Goal: Task Accomplishment & Management: Manage account settings

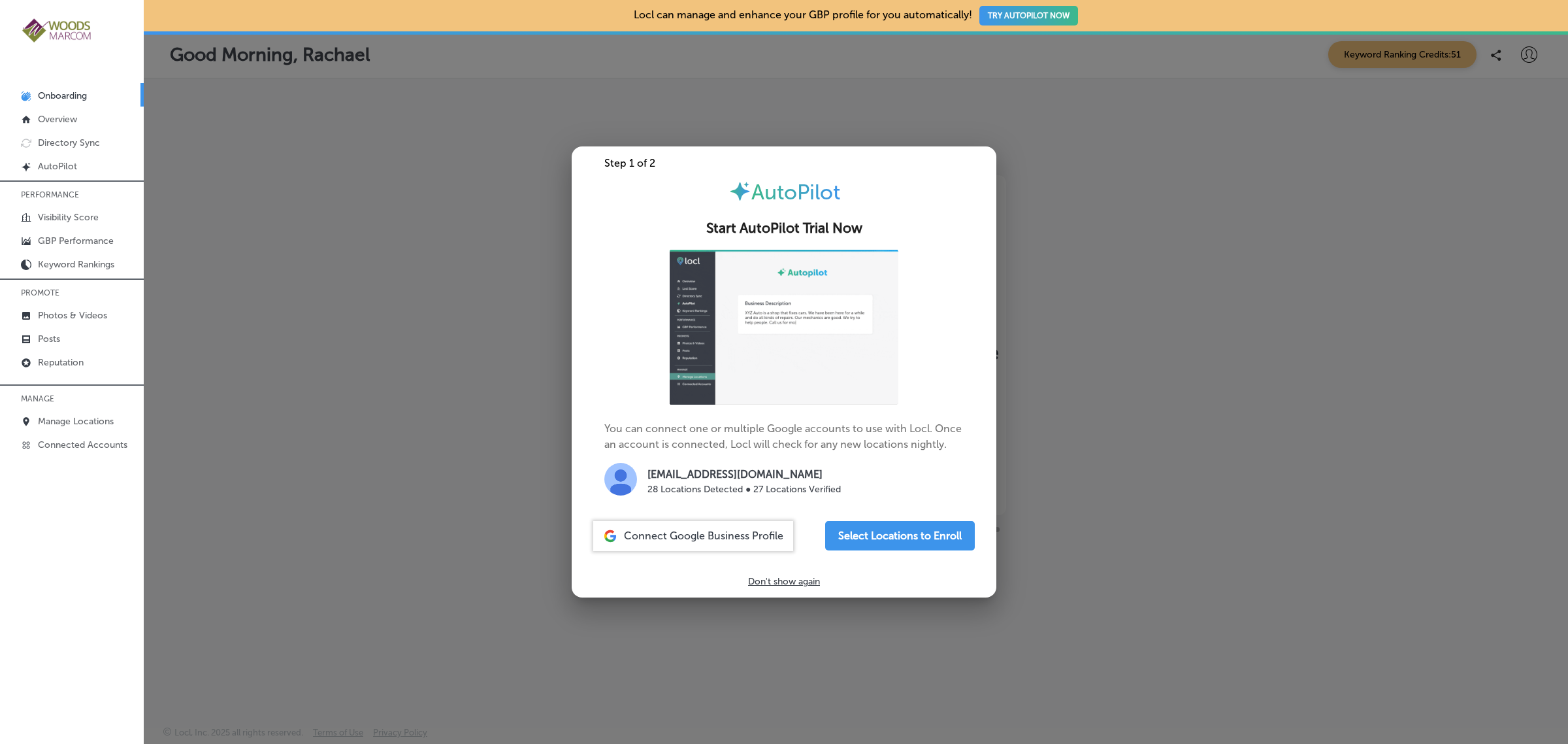
click at [337, 426] on div at bounding box center [784, 372] width 1568 height 744
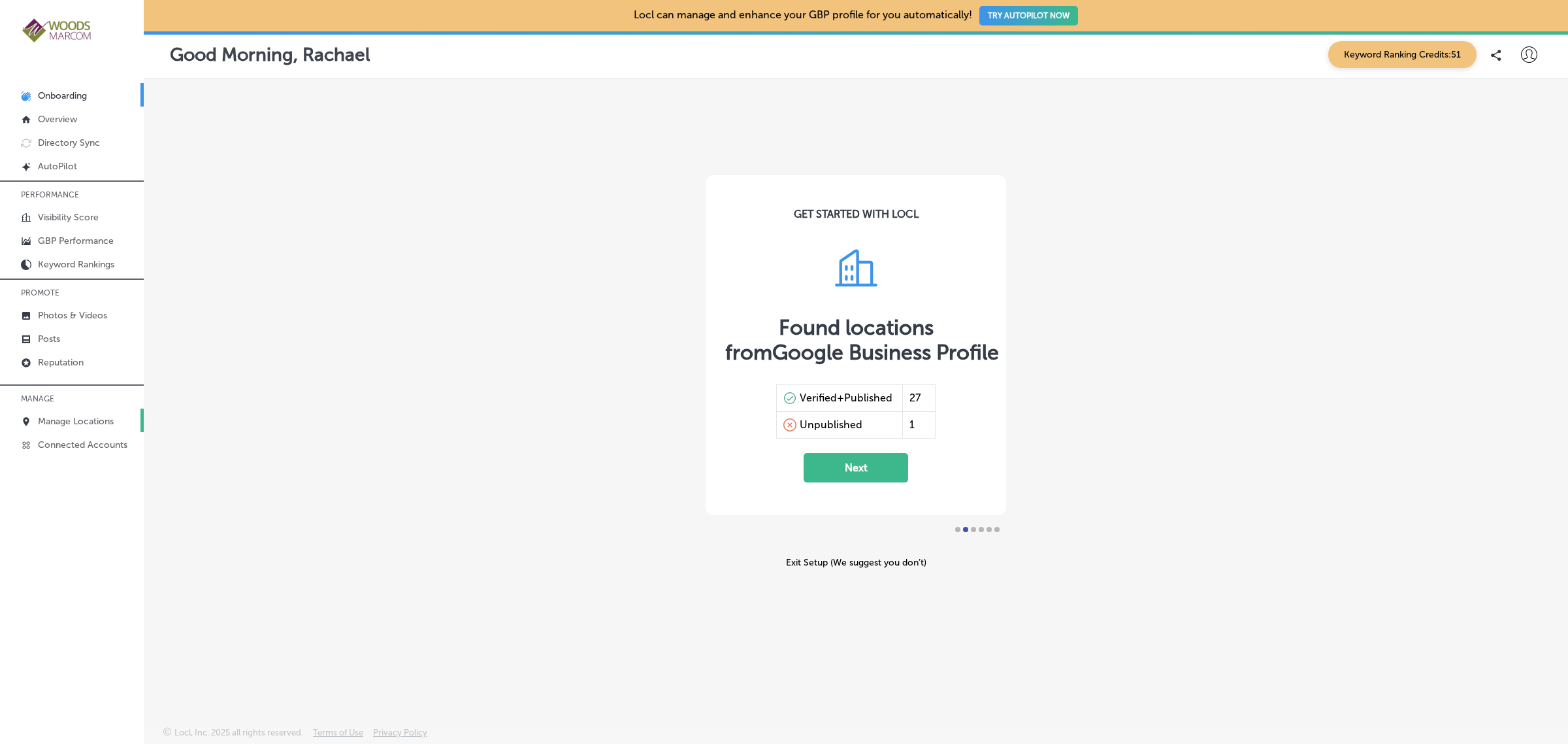
click at [69, 427] on p "Manage Locations" at bounding box center [76, 421] width 76 height 11
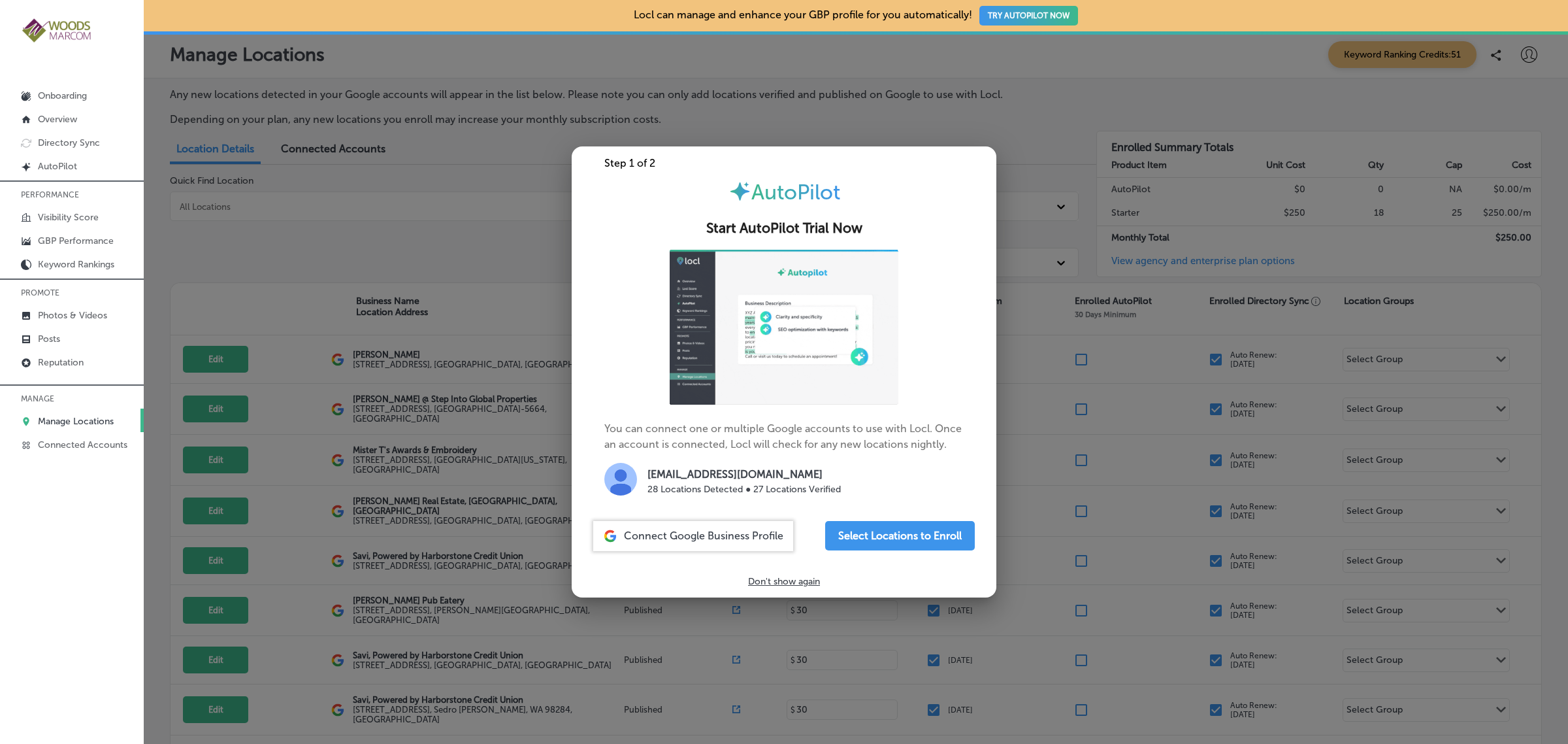
click at [310, 263] on div at bounding box center [784, 372] width 1568 height 744
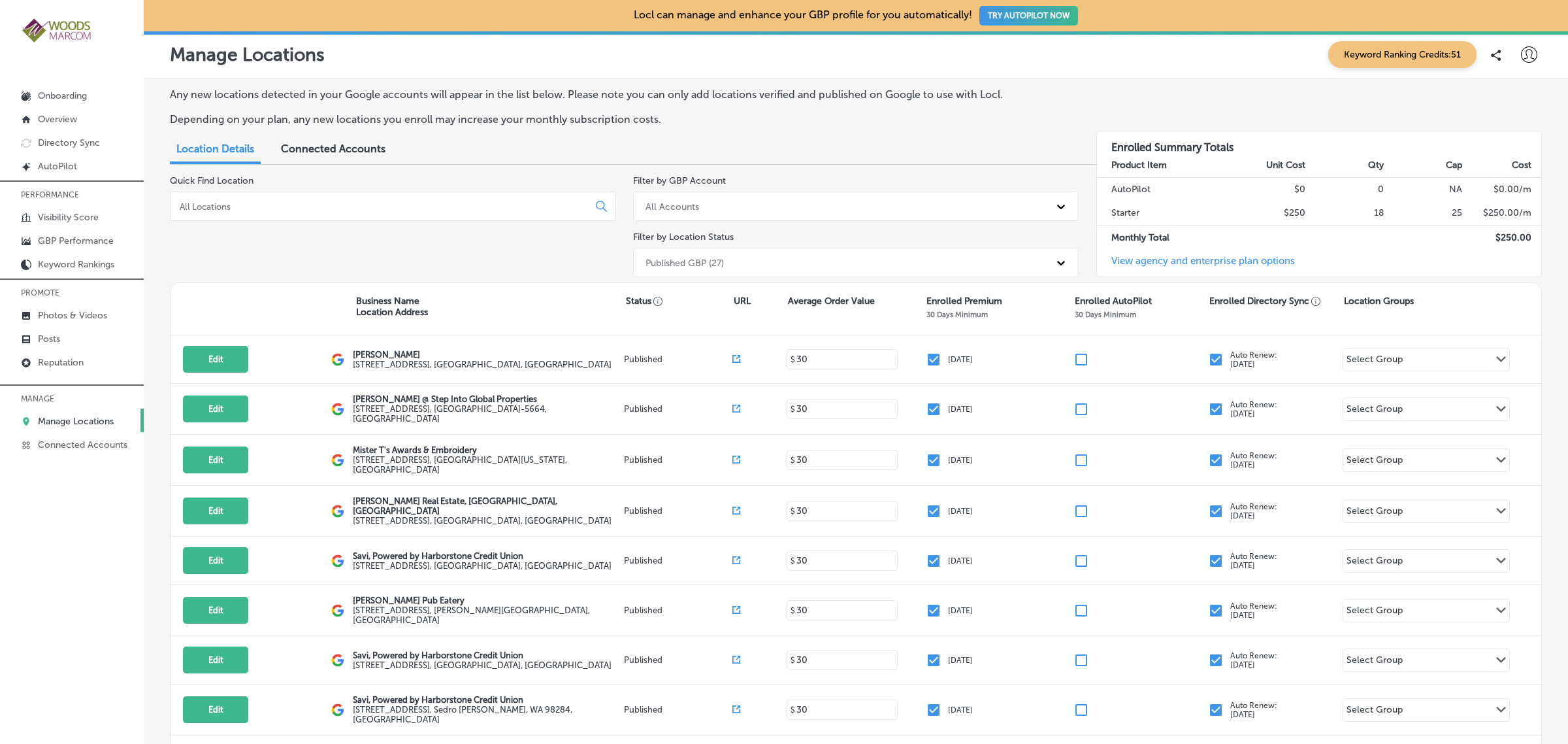
click at [1523, 52] on icon at bounding box center [1529, 54] width 16 height 16
click at [1518, 102] on p "My Account" at bounding box center [1510, 102] width 59 height 16
select select "US"
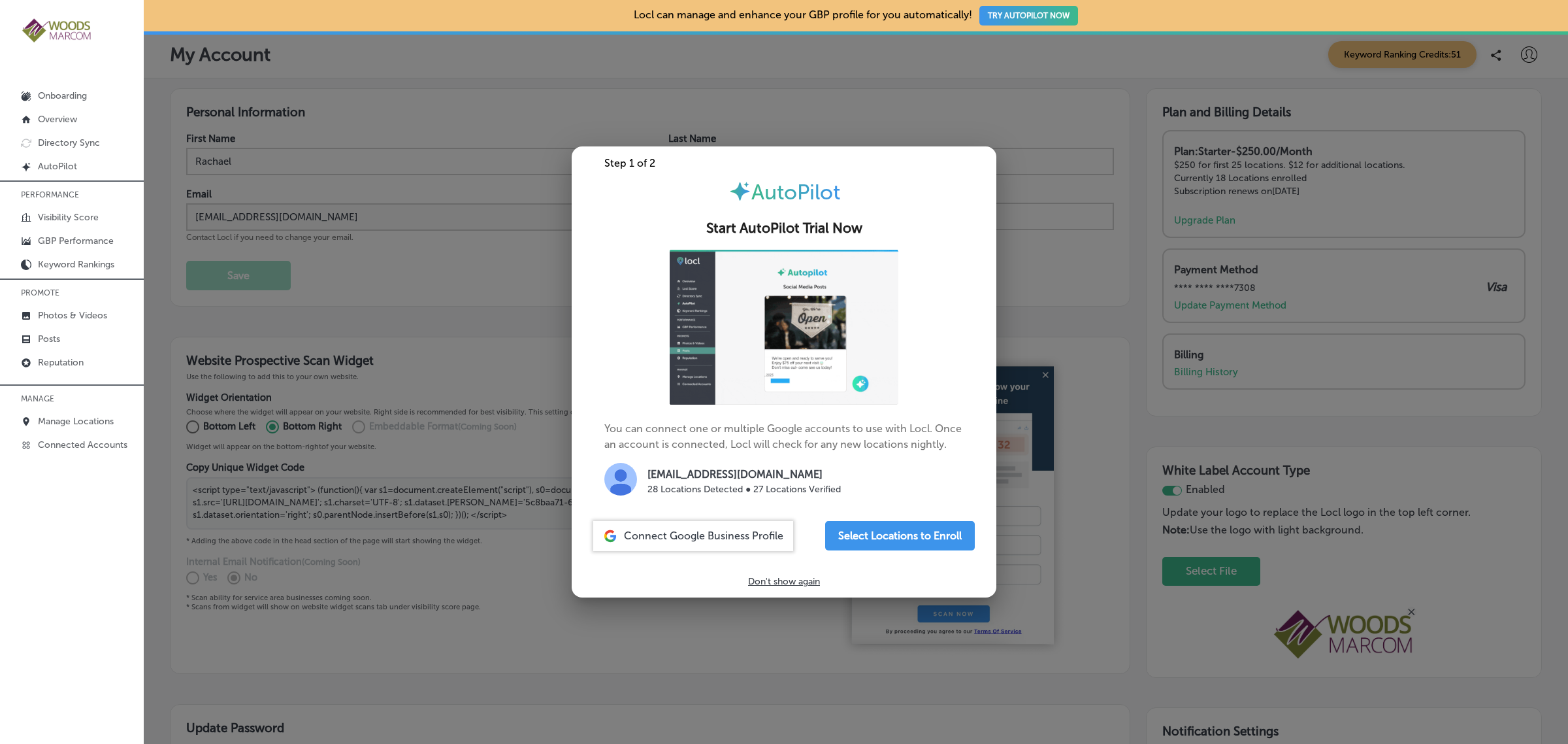
click at [1121, 303] on div at bounding box center [784, 372] width 1568 height 744
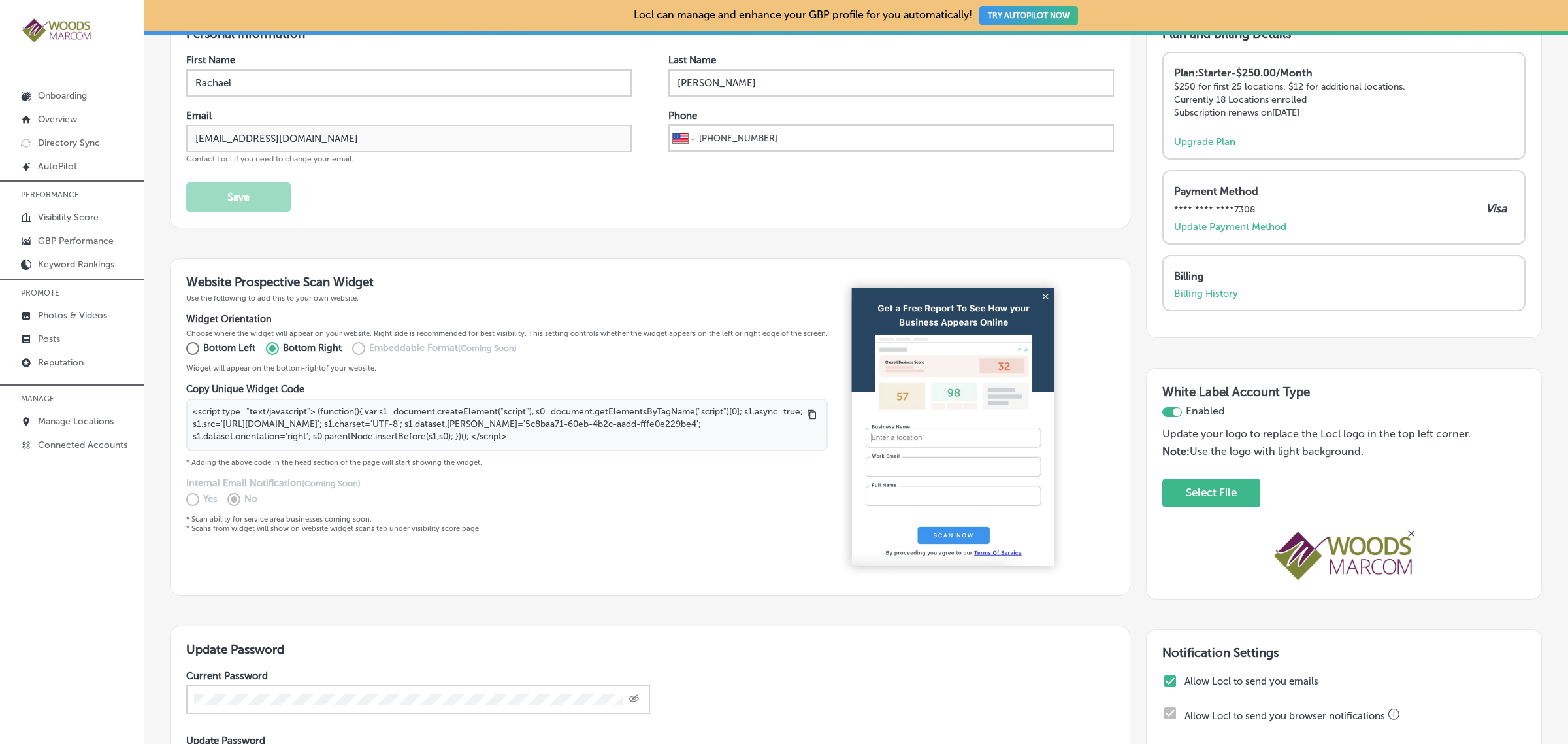
scroll to position [150, 0]
